Goal: Task Accomplishment & Management: Complete application form

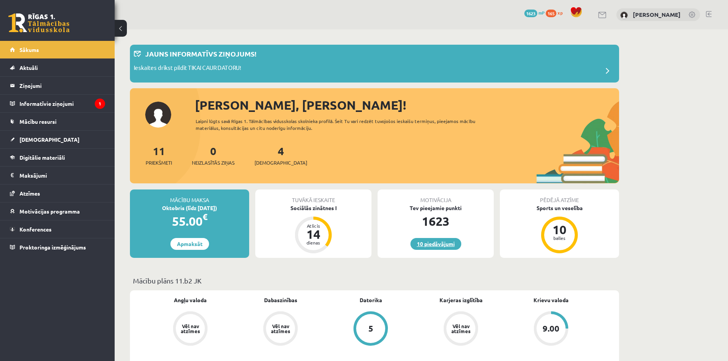
click at [438, 239] on link "10 piedāvājumi" at bounding box center [436, 244] width 51 height 12
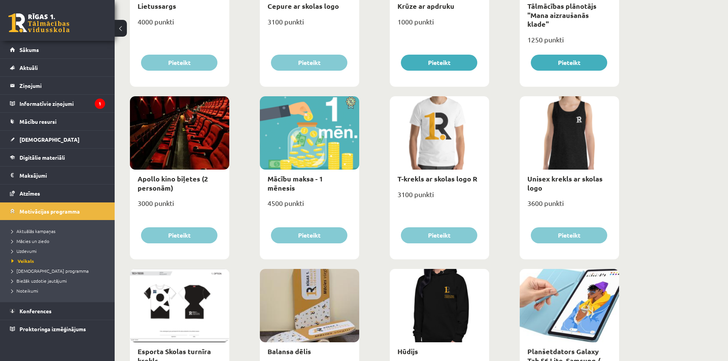
scroll to position [138, 0]
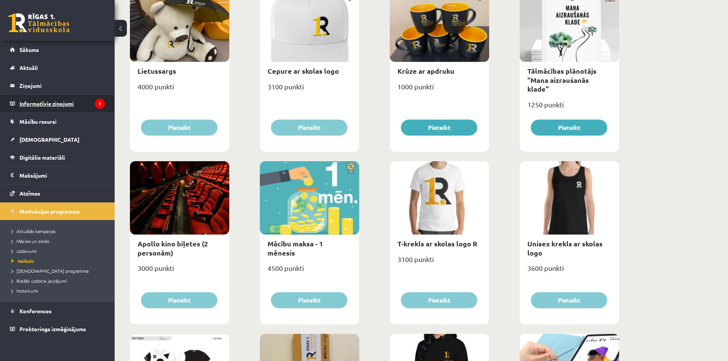
click at [75, 100] on legend "Informatīvie ziņojumi 1" at bounding box center [63, 104] width 86 height 18
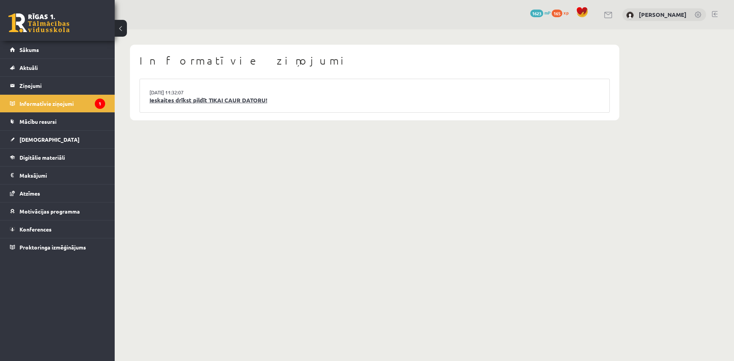
click at [200, 96] on link "Ieskaites drīkst pildīt TIKAI CAUR DATORU!" at bounding box center [375, 100] width 450 height 9
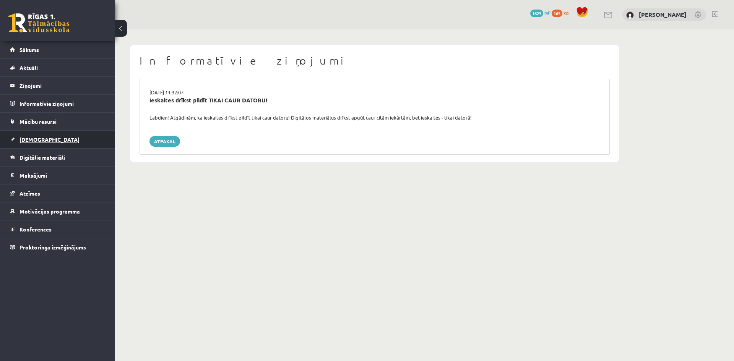
click at [42, 135] on link "[DEMOGRAPHIC_DATA]" at bounding box center [57, 140] width 95 height 18
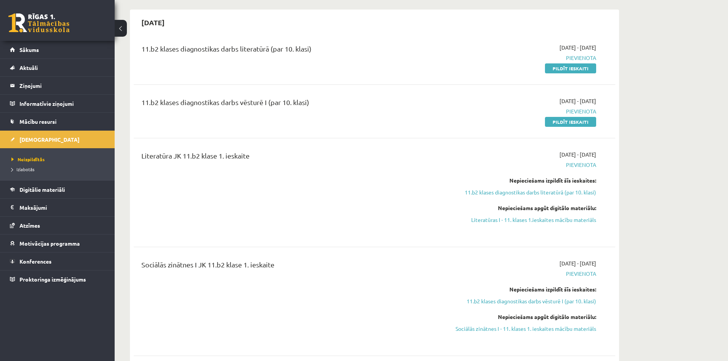
scroll to position [168, 0]
click at [587, 73] on div "11.b2 klases diagnostikas darbs literatūrā (par 10. klasi) 2025-09-16 - 2025-09…" at bounding box center [375, 57] width 482 height 44
click at [577, 69] on link "Pildīt ieskaiti" at bounding box center [570, 67] width 51 height 10
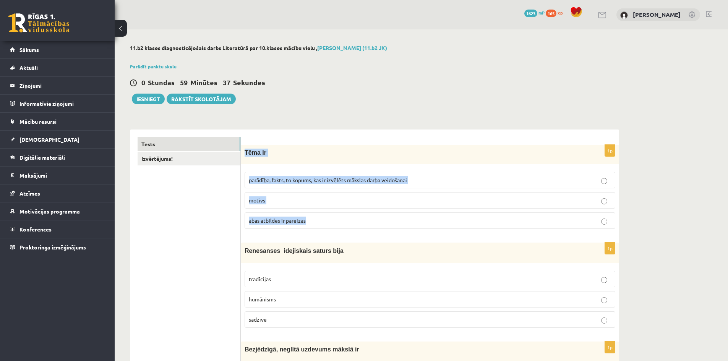
drag, startPoint x: 244, startPoint y: 152, endPoint x: 314, endPoint y: 221, distance: 98.4
click at [314, 221] on div "1p Tēma ir parādība, fakts, to kopums, kas ir izvēlēts mākslas darba veidošanai…" at bounding box center [430, 190] width 379 height 90
copy div "Tēma ir parādība, fakts, to kopums, kas ir izvēlēts mākslas darba veidošanai mo…"
click at [299, 218] on span "abas atbildes ir pareizas" at bounding box center [277, 220] width 57 height 7
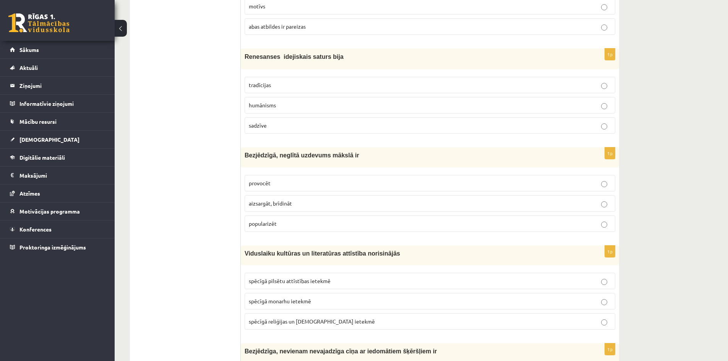
scroll to position [229, 0]
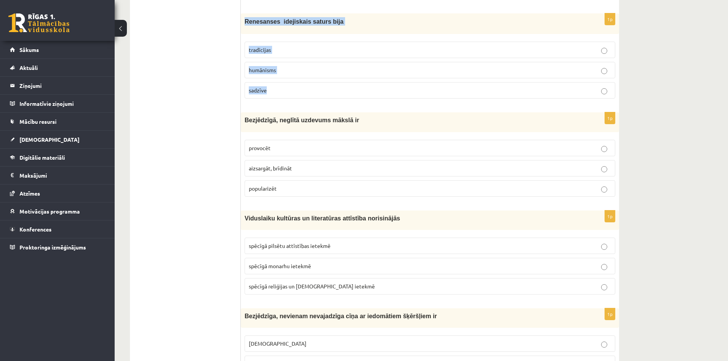
drag, startPoint x: 244, startPoint y: 21, endPoint x: 303, endPoint y: 104, distance: 101.7
click at [303, 104] on div "1p Renesanses idejiskais saturs bija tradīcijas humānisms sadzīve" at bounding box center [430, 58] width 379 height 91
copy div "Renesanses idejiskais saturs bija tradīcijas humānisms sadzīve"
click at [315, 65] on label "humānisms" at bounding box center [430, 70] width 371 height 16
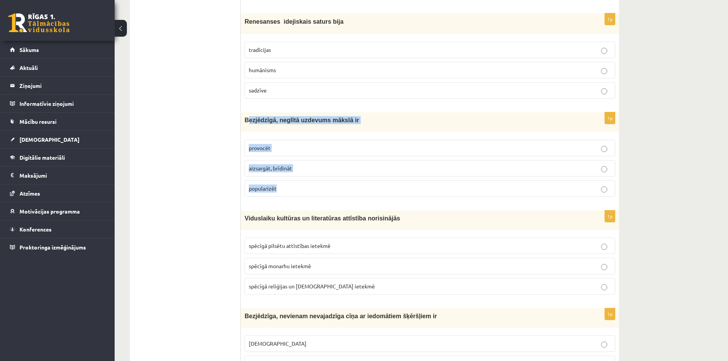
drag, startPoint x: 247, startPoint y: 120, endPoint x: 338, endPoint y: 197, distance: 119.3
click at [338, 197] on div "1p Bezjēdzīgā, neglītā uzdevums mākslā ir provocēt aizsargāt, brīdināt populari…" at bounding box center [430, 157] width 379 height 90
drag, startPoint x: 244, startPoint y: 119, endPoint x: 292, endPoint y: 190, distance: 85.5
click at [292, 190] on div "1p Bezjēdzīgā, neglītā uzdevums mākslā ir provocēt aizsargāt, brīdināt populari…" at bounding box center [430, 157] width 379 height 90
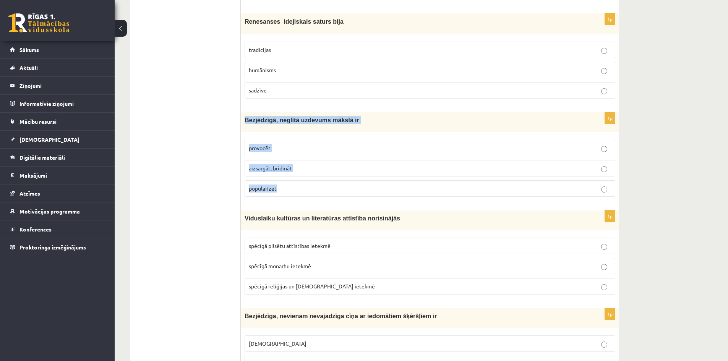
copy div "Bezjēdzīgā, neglītā uzdevums mākslā ir provocēt aizsargāt, brīdināt popularizēt"
click at [283, 148] on p "provocēt" at bounding box center [430, 148] width 362 height 8
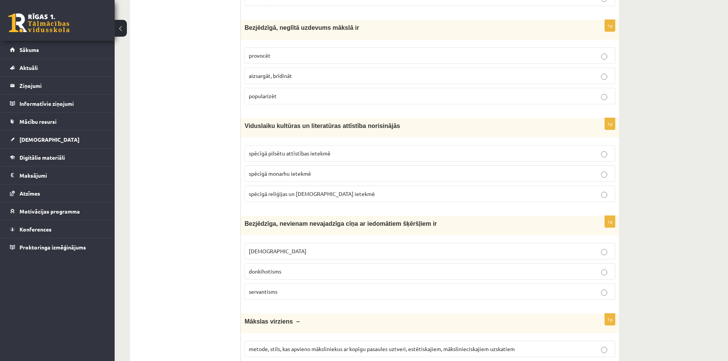
scroll to position [367, 0]
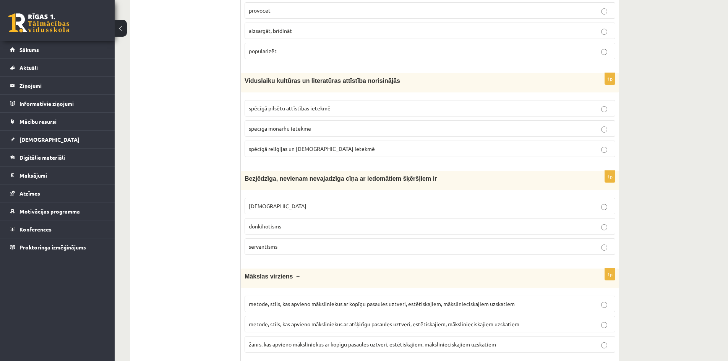
click at [250, 82] on span "Viduslaiku kultūras un literatūras attīstība norisinājās" at bounding box center [323, 81] width 156 height 7
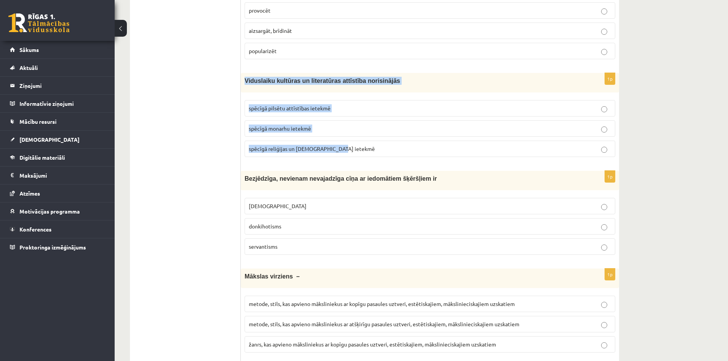
drag, startPoint x: 242, startPoint y: 83, endPoint x: 342, endPoint y: 146, distance: 118.2
click at [342, 146] on div "1p Viduslaiku kultūras un literatūras attīstība norisinājās spēcīgā pilsētu att…" at bounding box center [430, 118] width 379 height 90
copy div "Viduslaiku kultūras un literatūras attīstība norisinājās spēcīgā pilsētu attīst…"
click at [301, 148] on span "spēcīgā reliģijas un baznīcas ietekmē" at bounding box center [312, 148] width 126 height 7
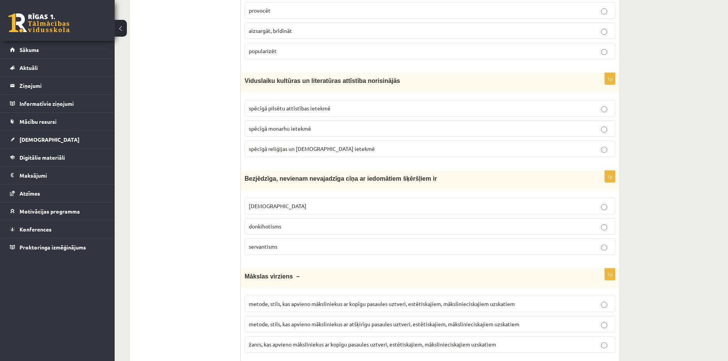
click at [249, 179] on span "Bezjēdzīga, nevienam nevajadzīga cīņa ar iedomātiem šķēršļiem ir" at bounding box center [341, 179] width 192 height 7
drag, startPoint x: 241, startPoint y: 178, endPoint x: 274, endPoint y: 187, distance: 34.9
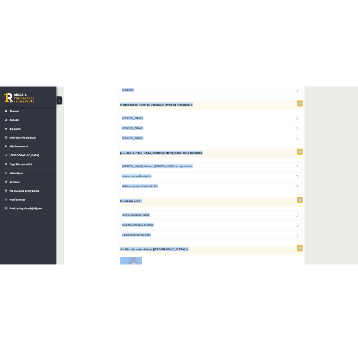
scroll to position [2016, 0]
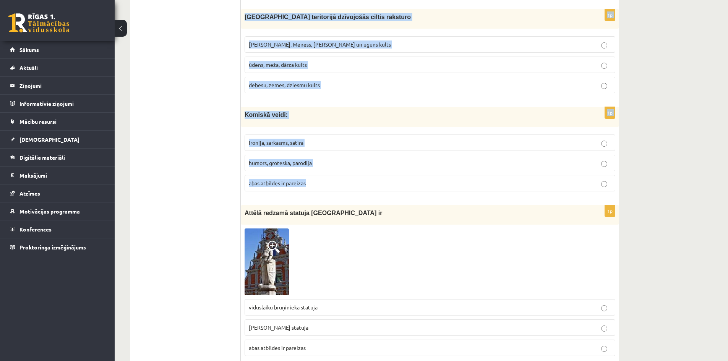
drag, startPoint x: 246, startPoint y: 177, endPoint x: 410, endPoint y: 177, distance: 164.0
copy form "Bezjēdzīga, nevienam nevajadzīga cīņa ar iedomātiem šķēršļiem ir minhauzenisms …"
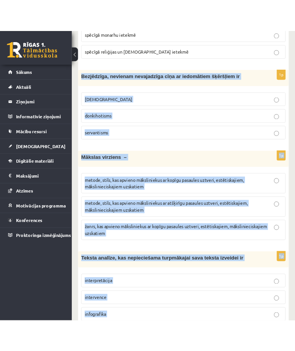
scroll to position [516, 0]
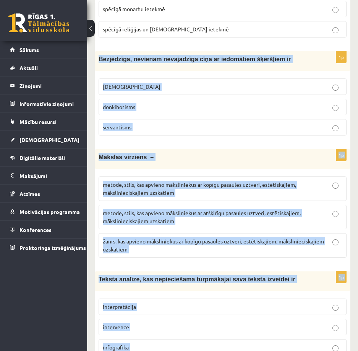
click at [217, 110] on p "donkihotisms" at bounding box center [223, 107] width 240 height 8
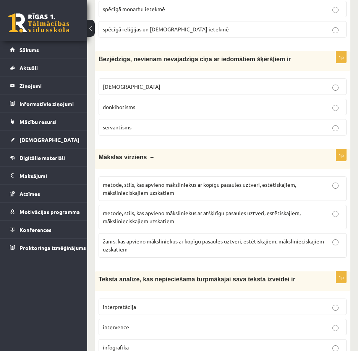
click at [253, 186] on span "metode, stils, kas apvieno māksliniekus ar kopīgu pasaules uztveri, estētiskaji…" at bounding box center [199, 188] width 193 height 15
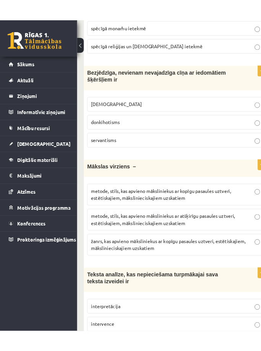
scroll to position [524, 0]
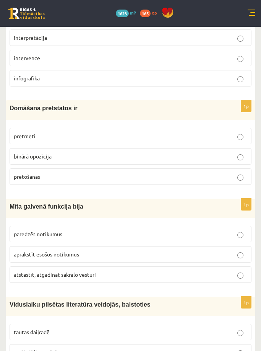
scroll to position [765, 0]
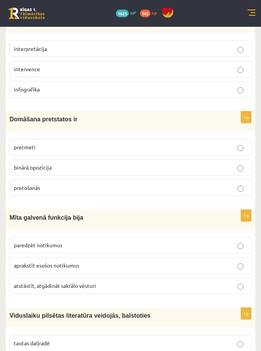
click at [202, 52] on p "interpretācija" at bounding box center [131, 49] width 234 height 8
click at [237, 161] on label "binārā opozīcija" at bounding box center [131, 167] width 242 height 16
click at [204, 283] on p "atstāstīt, atgādināt sakrālo vēsturi" at bounding box center [131, 285] width 234 height 8
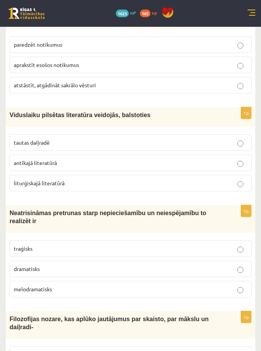
scroll to position [979, 0]
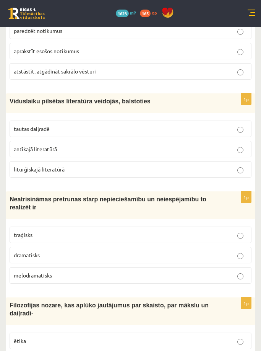
click at [126, 125] on label "tautas daiļradē" at bounding box center [131, 128] width 242 height 16
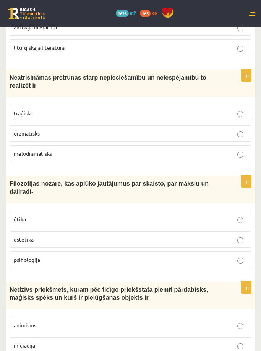
scroll to position [1102, 0]
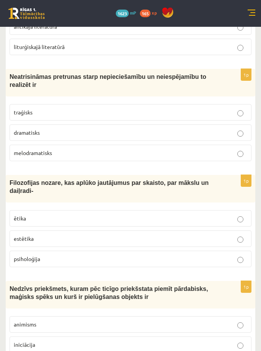
click at [185, 108] on p "traģisks" at bounding box center [131, 112] width 234 height 8
click at [164, 234] on p "estētika" at bounding box center [131, 238] width 234 height 8
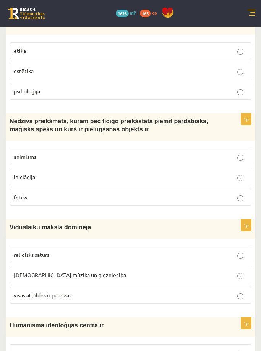
scroll to position [1270, 0]
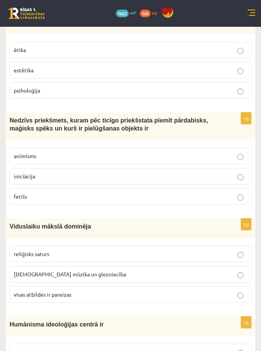
click at [200, 192] on p "fetišs" at bounding box center [131, 196] width 234 height 8
click at [254, 218] on div "Viduslaiku mākslā dominēja" at bounding box center [131, 228] width 250 height 20
click at [229, 290] on p "visas atbildes ir pareizas" at bounding box center [131, 294] width 234 height 8
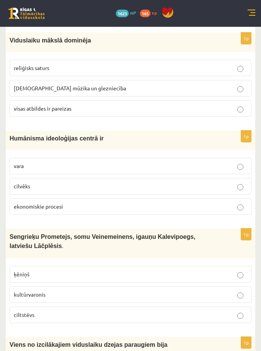
scroll to position [1484, 0]
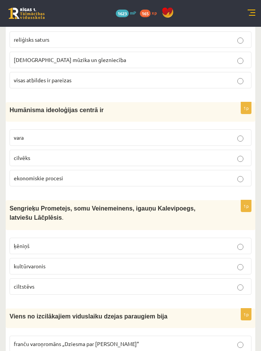
click at [258, 210] on div "**********" at bounding box center [130, 188] width 261 height 3291
click at [210, 154] on p "cilvēks" at bounding box center [131, 158] width 234 height 8
click at [257, 212] on div "**********" at bounding box center [130, 188] width 261 height 3291
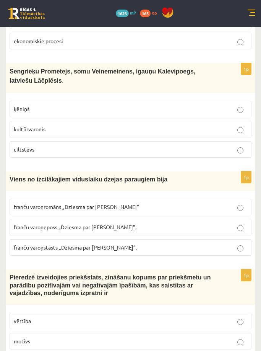
scroll to position [1622, 0]
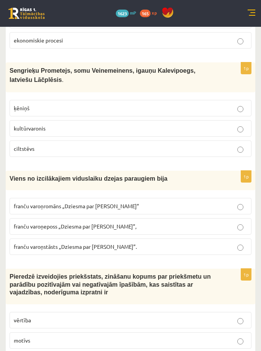
click at [150, 124] on p "kultūrvaronis" at bounding box center [131, 128] width 234 height 8
click at [247, 170] on p "1p" at bounding box center [246, 176] width 11 height 12
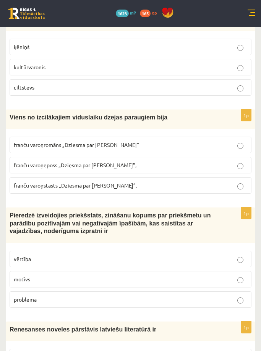
scroll to position [1713, 0]
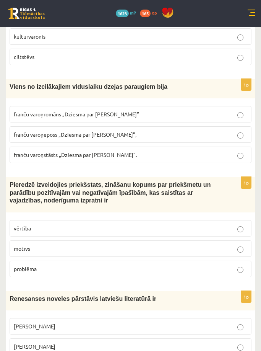
click at [157, 130] on p "franču varoņeposs „Dziesma par Rolandu”," at bounding box center [131, 134] width 234 height 8
click at [165, 224] on p "vērtība" at bounding box center [131, 228] width 234 height 8
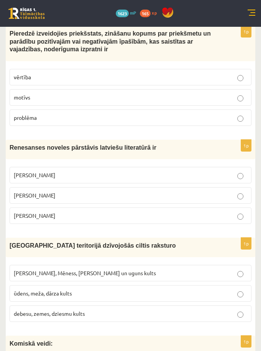
scroll to position [1866, 0]
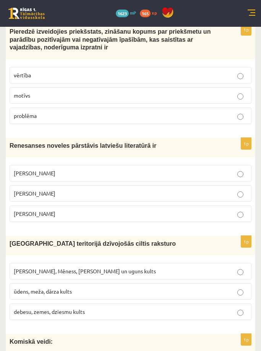
click at [181, 210] on p "Jānis Ezeriņš" at bounding box center [131, 214] width 234 height 8
click at [254, 236] on div "Latvijas teritorijā dzīvojošās ciltis raksturo" at bounding box center [131, 246] width 250 height 20
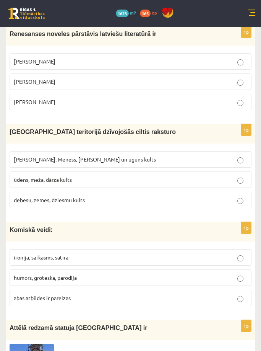
scroll to position [1989, 0]
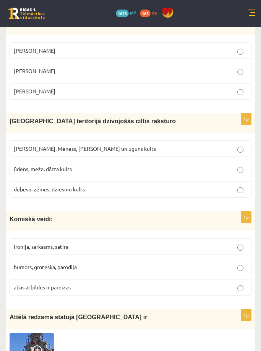
click at [103, 140] on label "Saules, Mēness, Pērkona un uguns kults" at bounding box center [131, 148] width 242 height 16
click at [96, 283] on p "abas atbildes ir pareizas" at bounding box center [131, 287] width 234 height 8
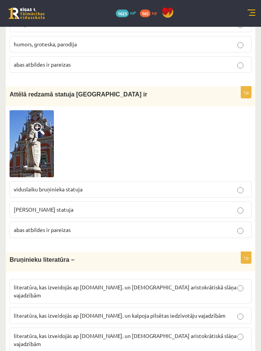
scroll to position [2207, 0]
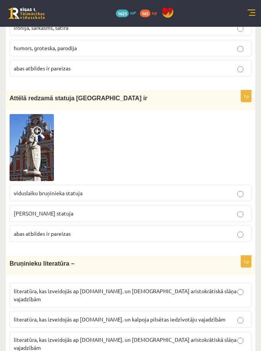
click at [38, 128] on img at bounding box center [32, 147] width 44 height 67
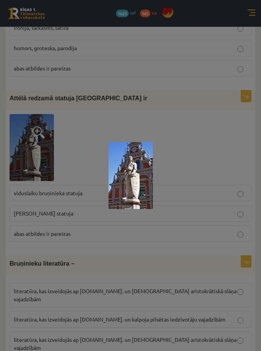
click at [201, 183] on div at bounding box center [130, 175] width 261 height 351
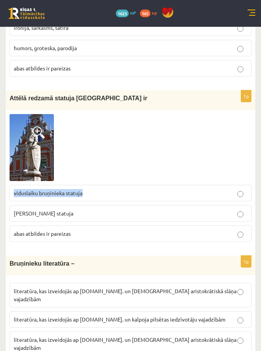
drag, startPoint x: 88, startPoint y: 174, endPoint x: 13, endPoint y: 182, distance: 75.0
click at [13, 185] on label "viduslaiku bruņinieka statuja" at bounding box center [131, 193] width 242 height 16
copy span "viduslaiku bruņinieka statuja"
click at [111, 189] on p "viduslaiku bruņinieka statuja" at bounding box center [131, 193] width 234 height 8
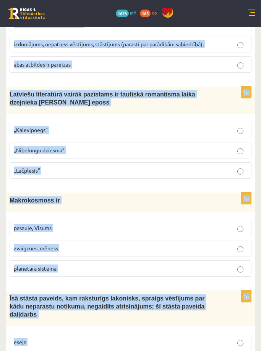
scroll to position [2919, 0]
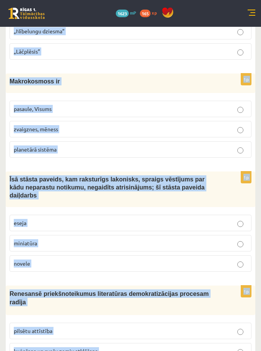
drag, startPoint x: 8, startPoint y: 78, endPoint x: 216, endPoint y: 323, distance: 321.7
copy form "Bruņinieku literatūra – literatūra, kas izveidojās ap 20.gs. un kalpoja aristok…"
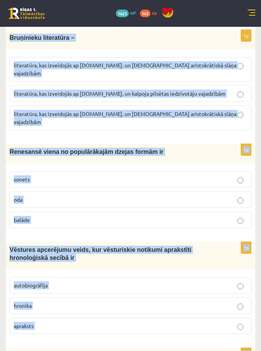
scroll to position [2448, 0]
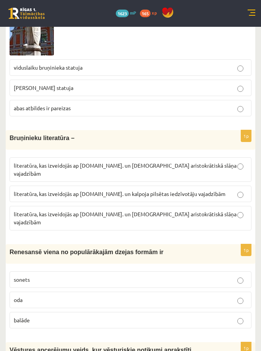
scroll to position [2251, 0]
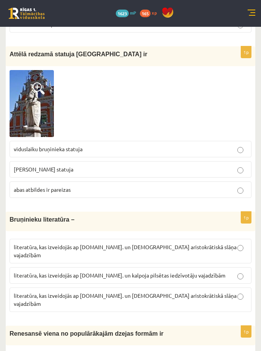
click at [172, 243] on span "literatūra, kas izveidojās ap 20.gs. un kalpoja aristokrātiskā slāņa vajadzībām" at bounding box center [125, 250] width 223 height 15
click at [109, 287] on label "literatūra, kas izveidojās ap 12.gs. un kalpoja aristokrātiskā slāņa vajadzībām" at bounding box center [131, 299] width 242 height 24
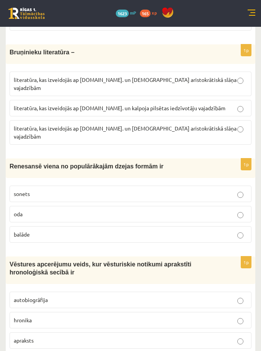
scroll to position [2420, 0]
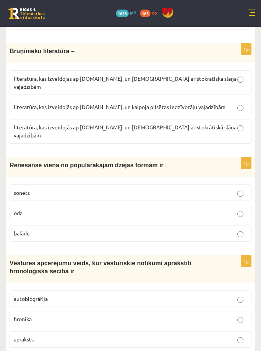
click at [171, 189] on p "sonets" at bounding box center [131, 193] width 234 height 8
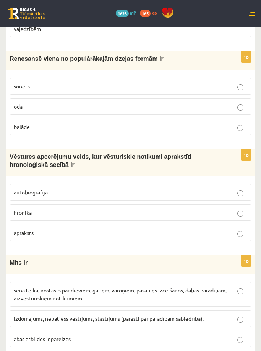
scroll to position [2527, 0]
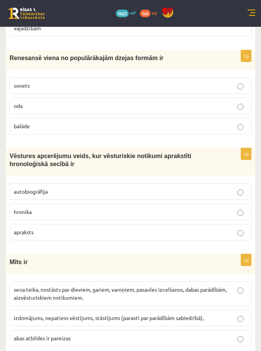
click at [148, 281] on label "sena teika, nostāsts par dieviem, gariem, varoņiem, pasaules izcelšanos, dabas …" at bounding box center [131, 293] width 242 height 24
click at [179, 208] on p "hronika" at bounding box center [131, 212] width 234 height 8
click at [254, 254] on div "Mīts ir" at bounding box center [131, 264] width 250 height 20
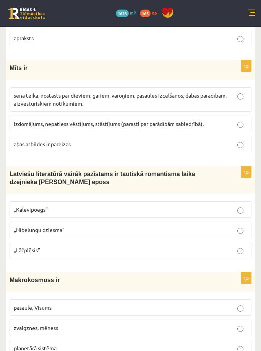
scroll to position [2741, 0]
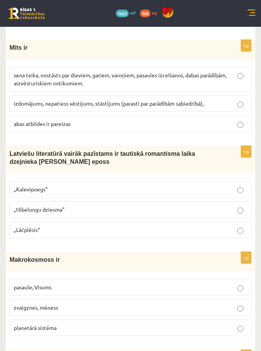
click at [82, 221] on label "„Lāčplēsis”" at bounding box center [131, 229] width 242 height 16
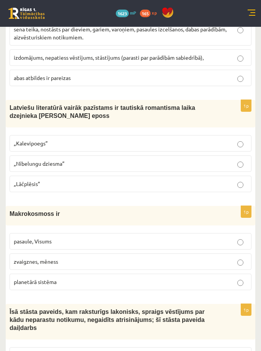
scroll to position [2802, 0]
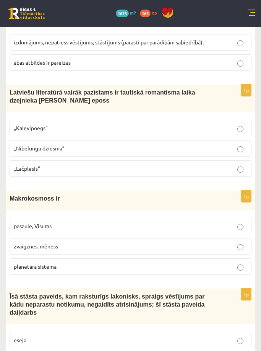
click at [109, 222] on p "pasaule, Visums" at bounding box center [131, 226] width 234 height 8
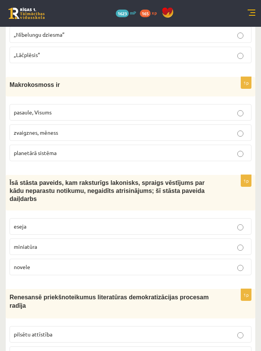
scroll to position [2919, 0]
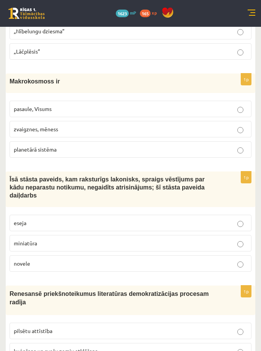
click at [163, 259] on p "novele" at bounding box center [131, 263] width 234 height 8
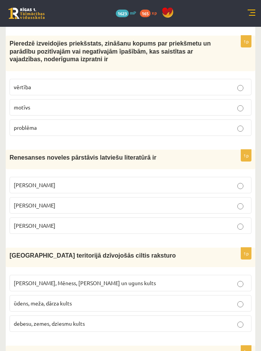
scroll to position [0, 0]
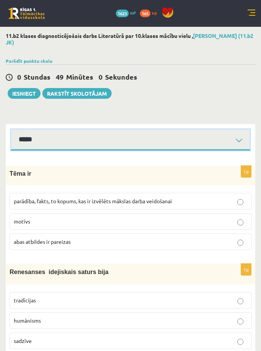
click at [175, 136] on select "**********" at bounding box center [130, 139] width 239 height 21
click at [11, 129] on select "**********" at bounding box center [130, 139] width 239 height 21
click at [238, 139] on select "**********" at bounding box center [130, 139] width 239 height 21
click at [11, 129] on select "**********" at bounding box center [130, 139] width 239 height 21
drag, startPoint x: 117, startPoint y: 136, endPoint x: 101, endPoint y: 162, distance: 30.4
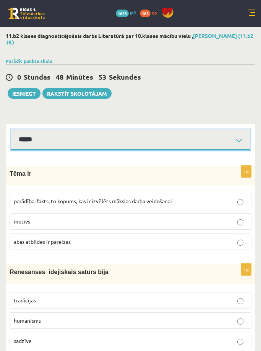
click at [11, 129] on select "**********" at bounding box center [130, 139] width 239 height 21
click at [109, 145] on select "**********" at bounding box center [130, 139] width 239 height 21
click at [11, 129] on select "**********" at bounding box center [130, 139] width 239 height 21
click at [197, 146] on select "**********" at bounding box center [130, 139] width 239 height 21
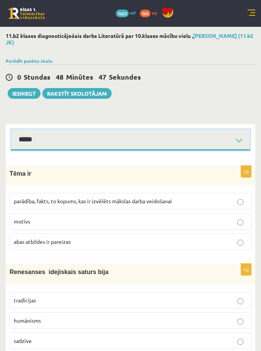
select select "**********"
click at [11, 129] on select "**********" at bounding box center [130, 139] width 239 height 21
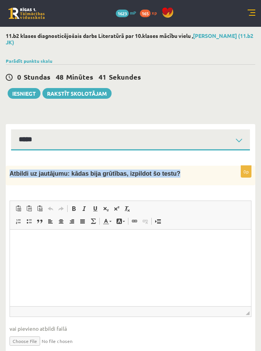
drag, startPoint x: 9, startPoint y: 172, endPoint x: 166, endPoint y: 169, distance: 157.2
click at [166, 169] on div "Atbildi uz jautājumu: kādas bija grūtības, izpildot šo testu?" at bounding box center [131, 176] width 250 height 20
click at [210, 163] on form "0p Atbildi uz jautājumu: kādas bija grūtības, izpildot šo testu? Rich Text Edit…" at bounding box center [130, 259] width 234 height 202
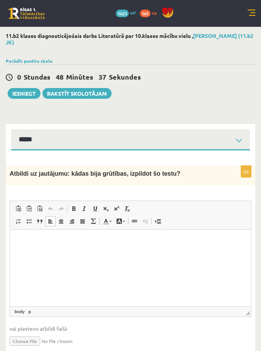
click at [160, 252] on html at bounding box center [130, 240] width 241 height 23
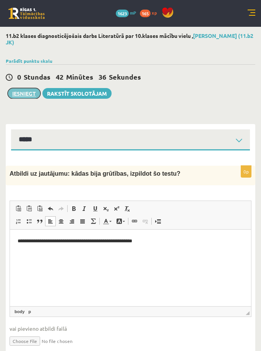
click at [33, 94] on button "Iesniegt" at bounding box center [24, 93] width 33 height 11
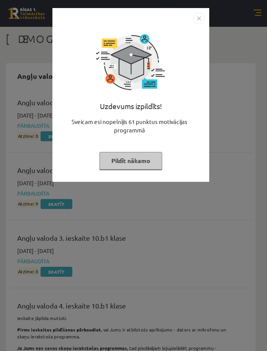
click at [144, 153] on button "Pildīt nākamo" at bounding box center [130, 161] width 63 height 18
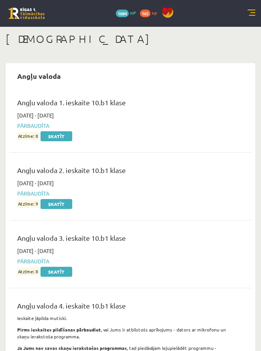
click at [250, 11] on link at bounding box center [252, 14] width 8 height 8
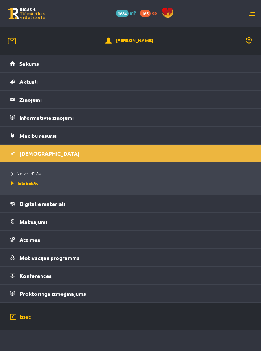
click at [70, 174] on link "Neizpildītās" at bounding box center [132, 173] width 242 height 7
